Goal: Navigation & Orientation: Go to known website

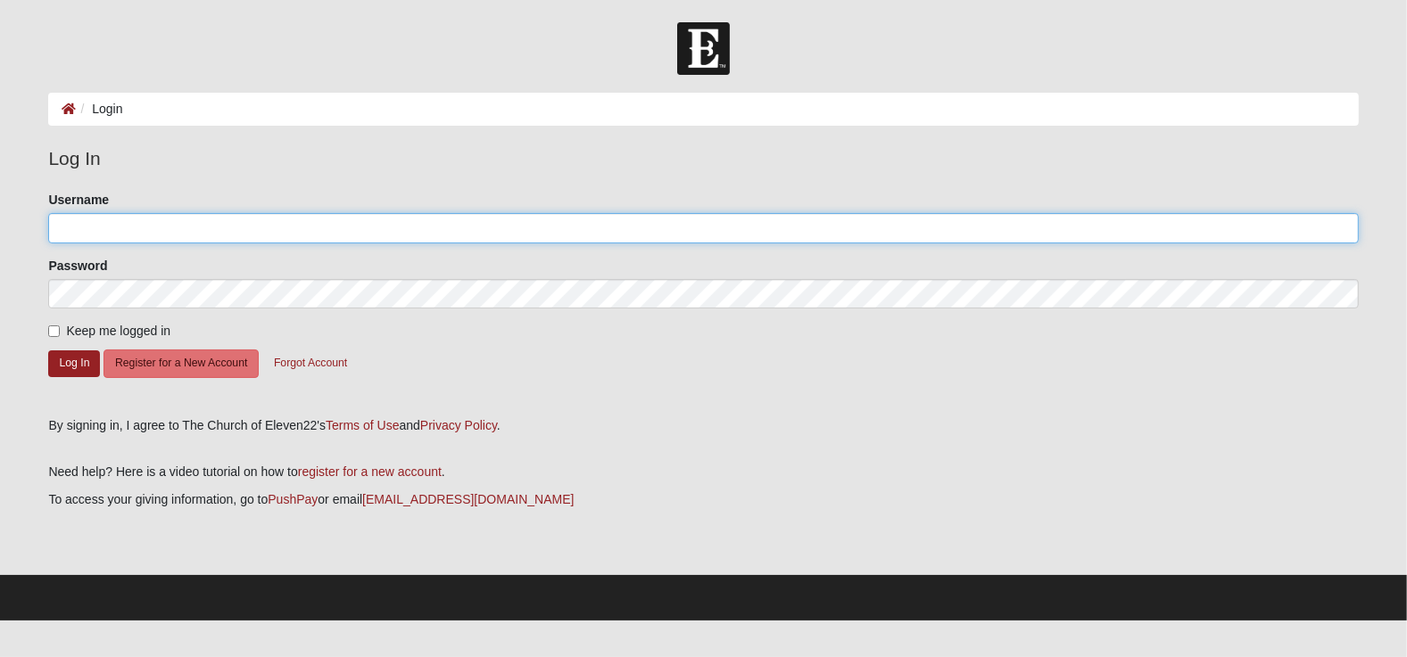
click at [171, 228] on input "Username" at bounding box center [702, 228] width 1309 height 30
type input "[EMAIL_ADDRESS][DOMAIN_NAME]"
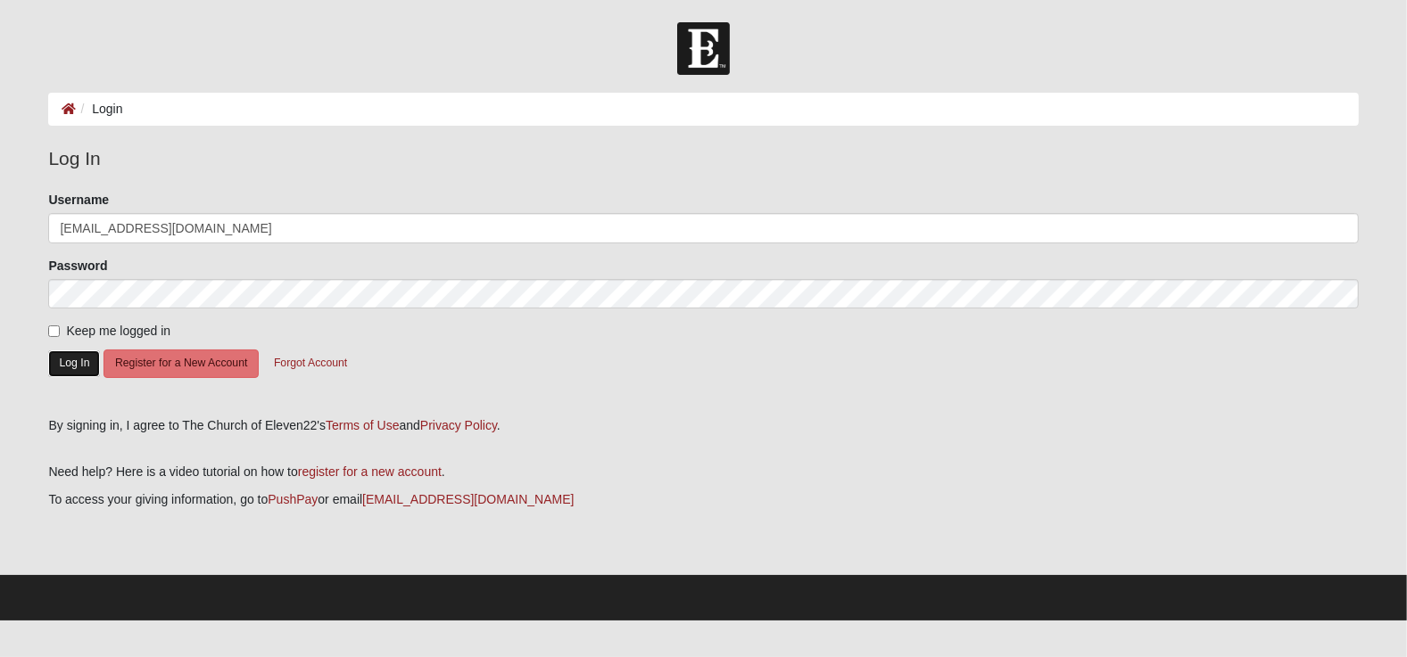
click at [62, 364] on button "Log In" at bounding box center [74, 364] width 52 height 26
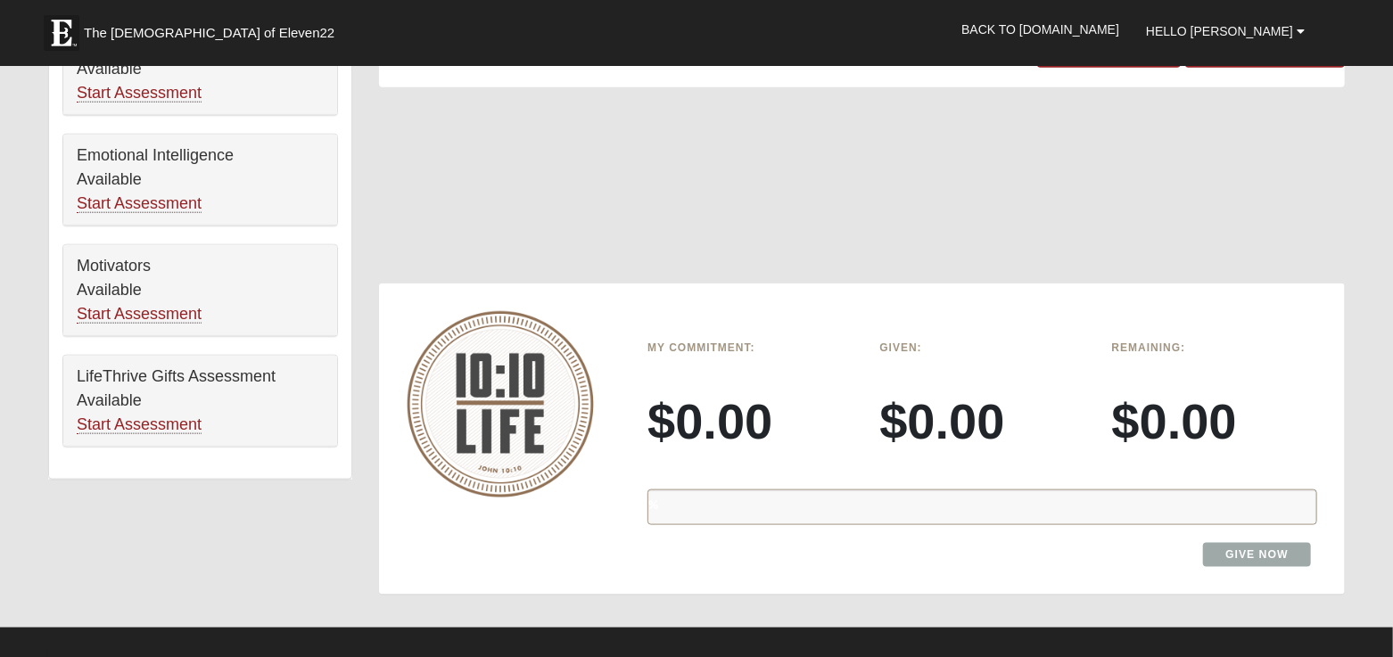
scroll to position [1059, 0]
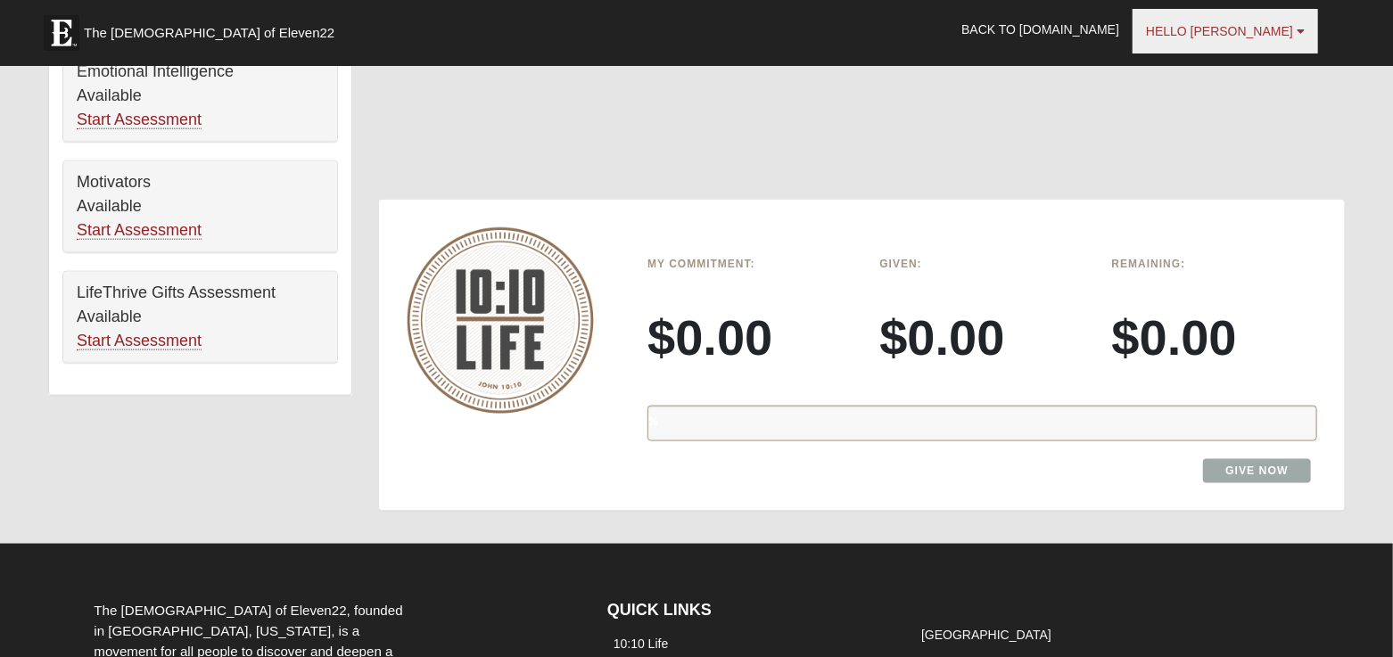
click at [1241, 24] on span "Hello [PERSON_NAME]" at bounding box center [1219, 31] width 147 height 14
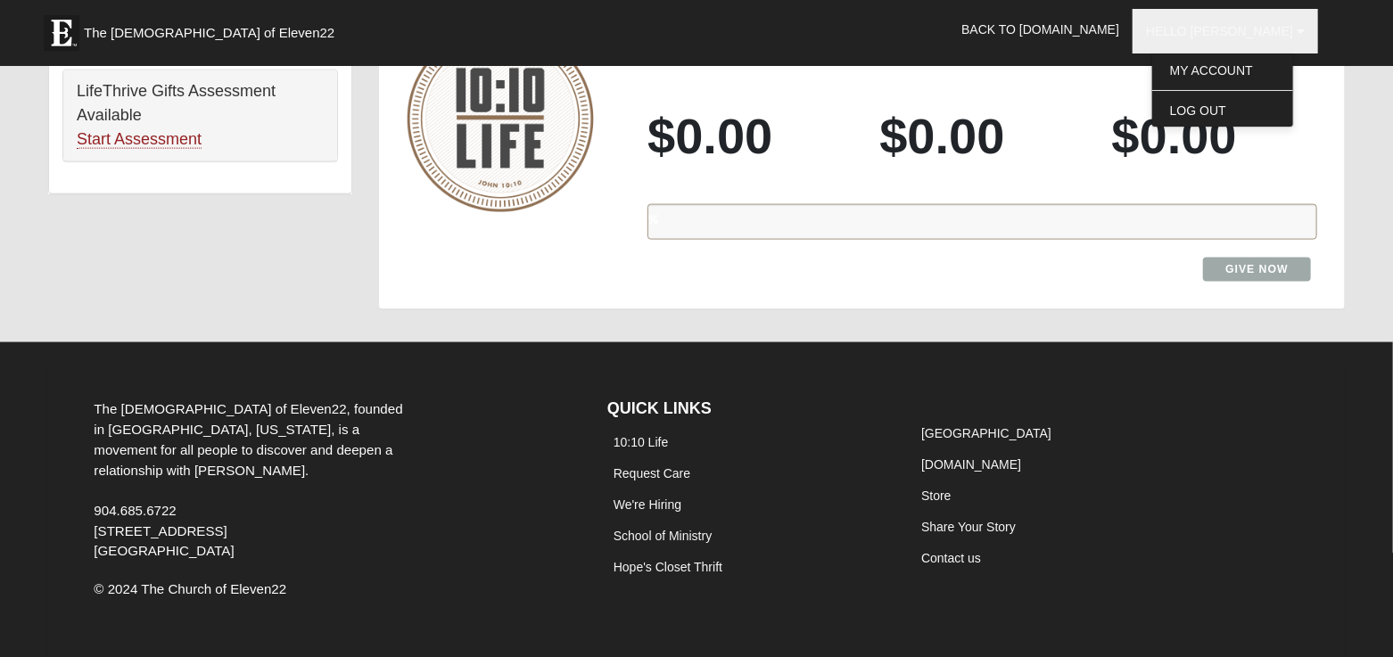
scroll to position [1284, 0]
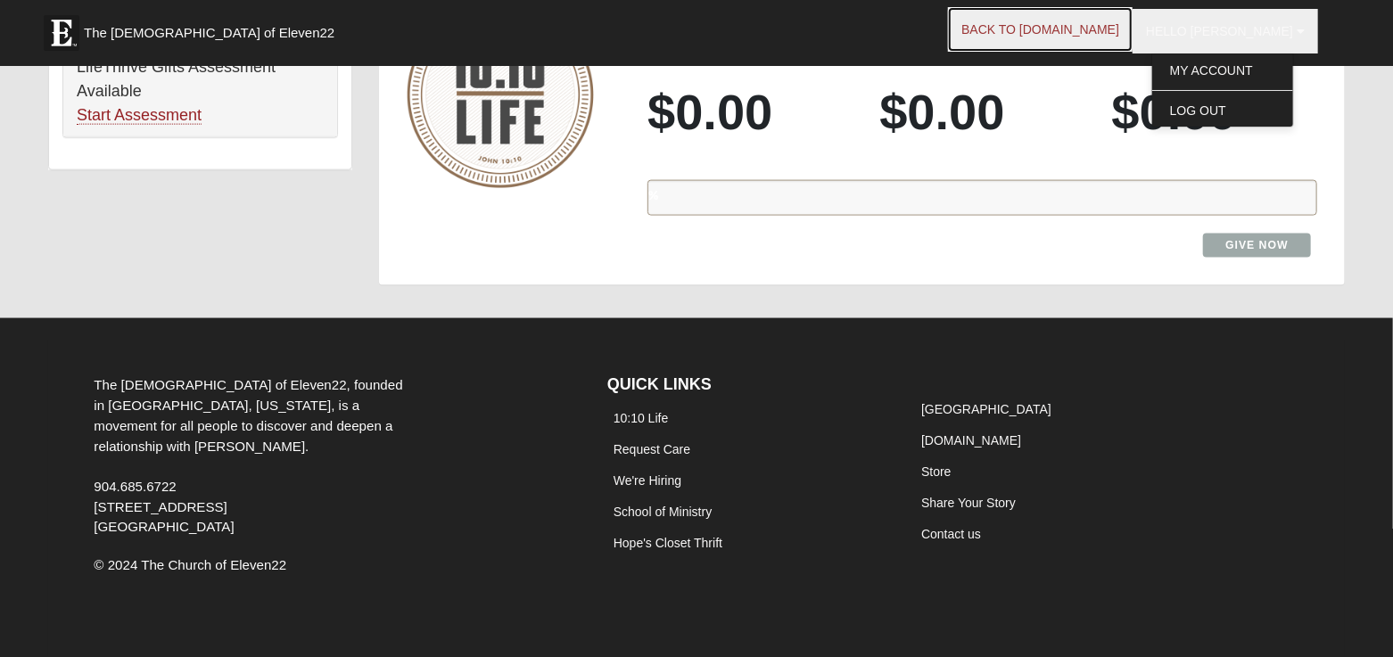
click at [1075, 17] on link "Back to [DOMAIN_NAME]" at bounding box center [1040, 29] width 185 height 45
